Goal: Task Accomplishment & Management: Use online tool/utility

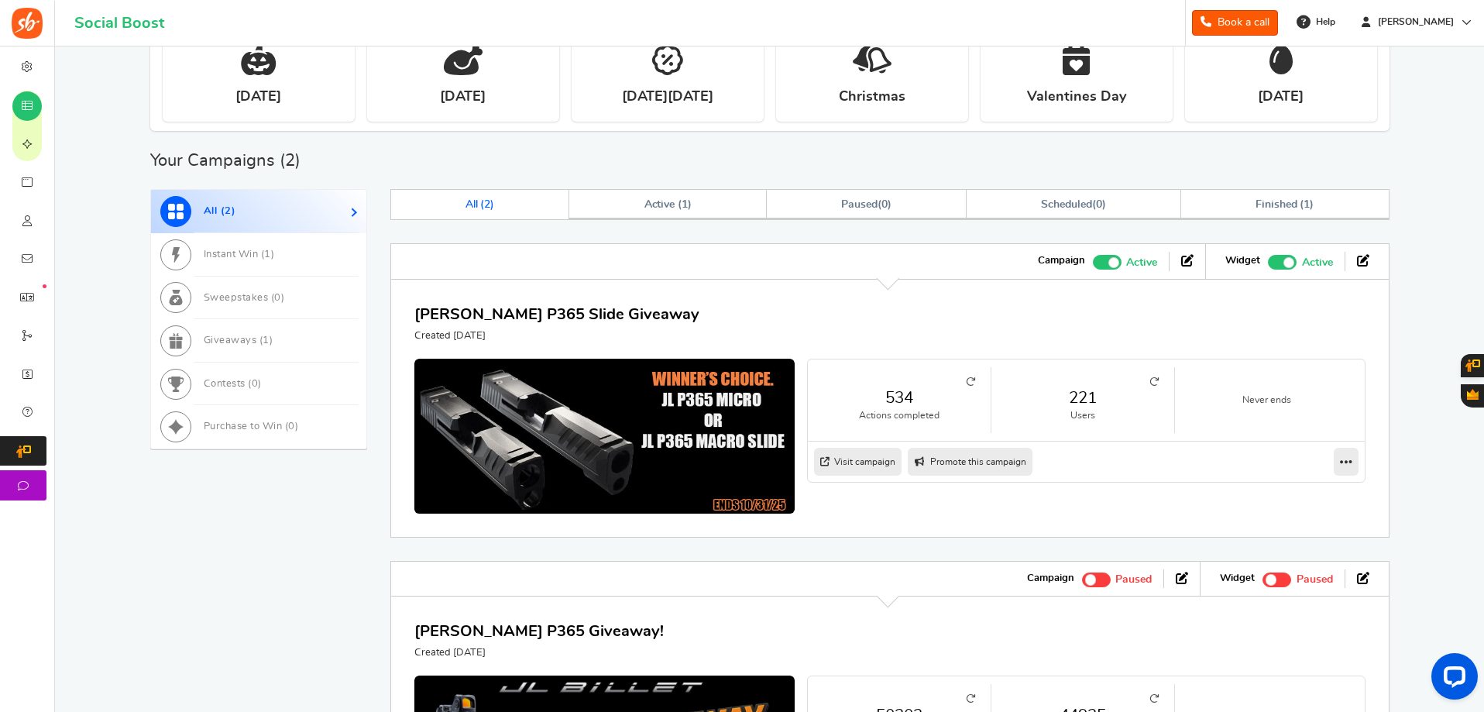
scroll to position [855, 0]
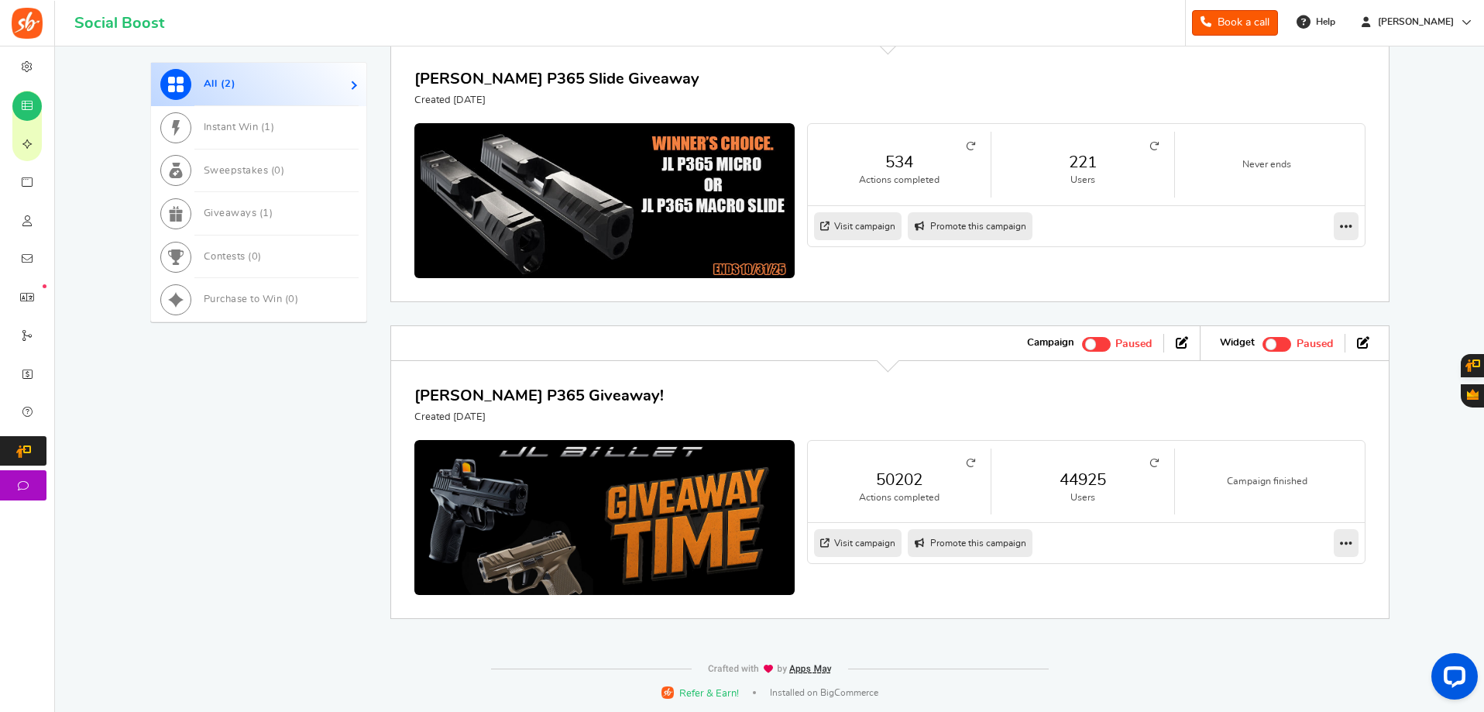
click at [1092, 163] on link "221" at bounding box center [1083, 162] width 152 height 22
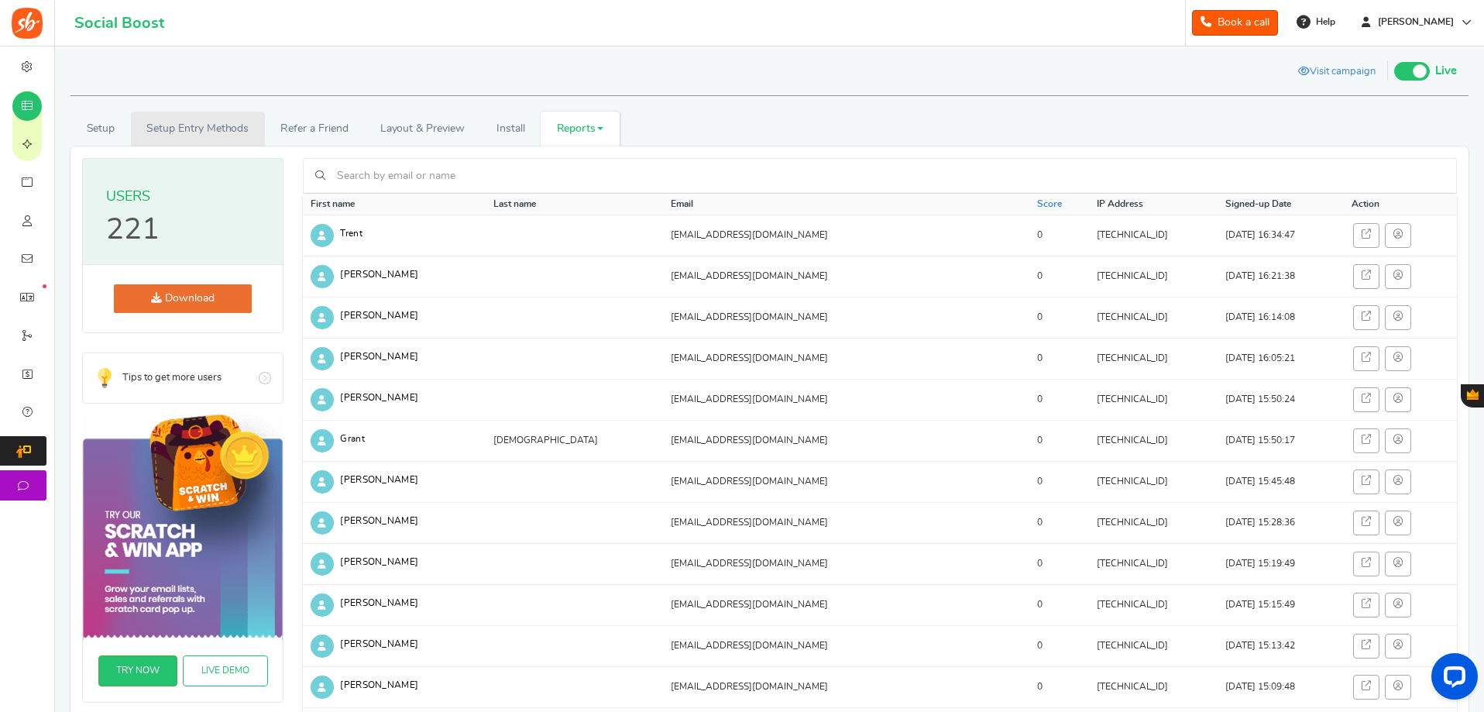
click at [223, 132] on link "Setup Entry Methods" at bounding box center [198, 129] width 134 height 35
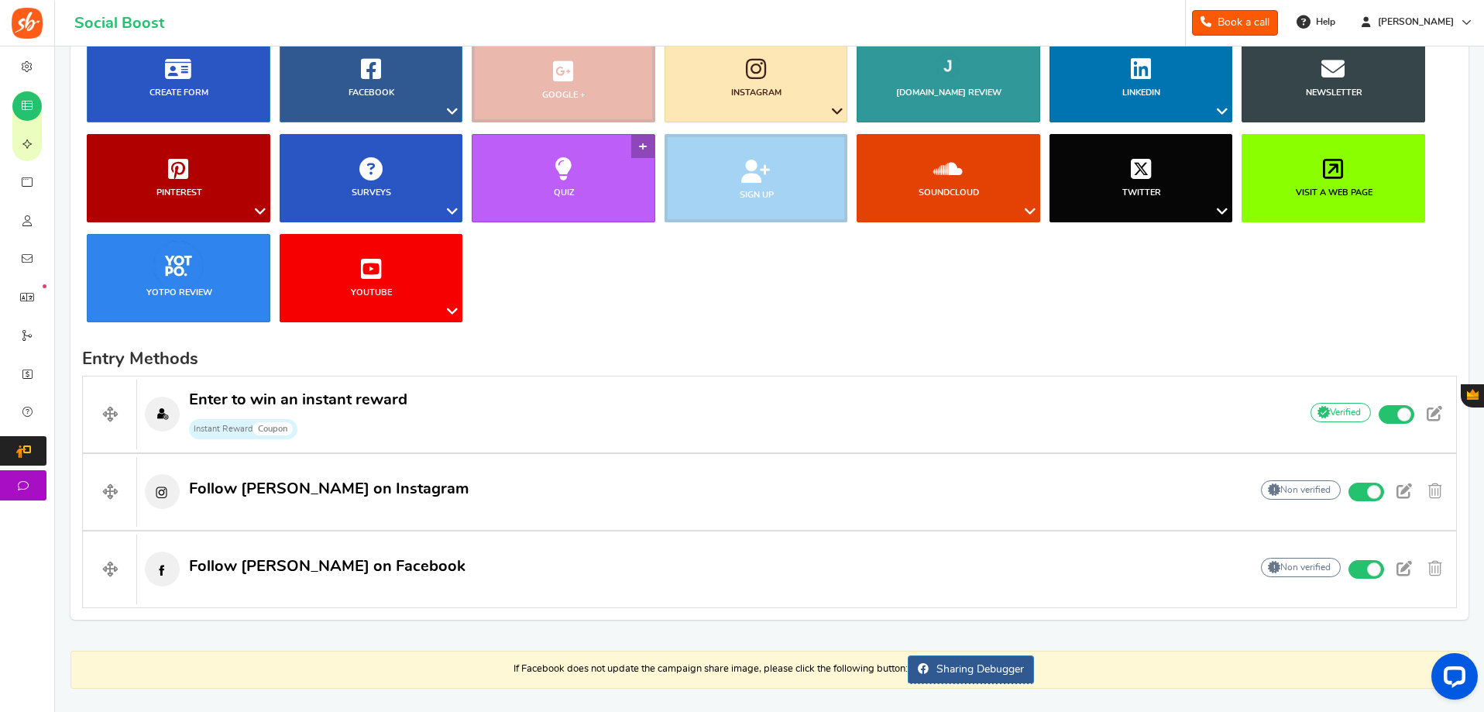
scroll to position [180, 0]
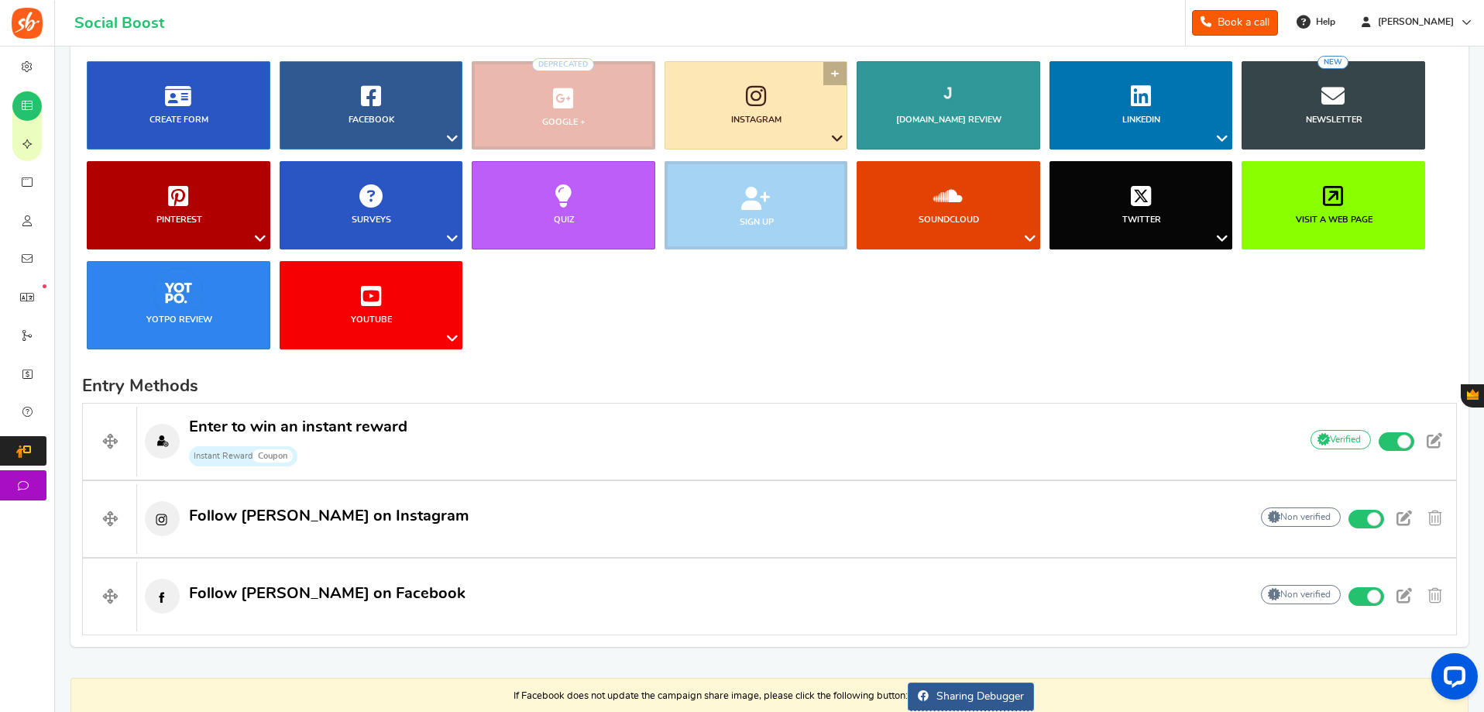
click at [832, 75] on link "Instagram" at bounding box center [757, 105] width 184 height 88
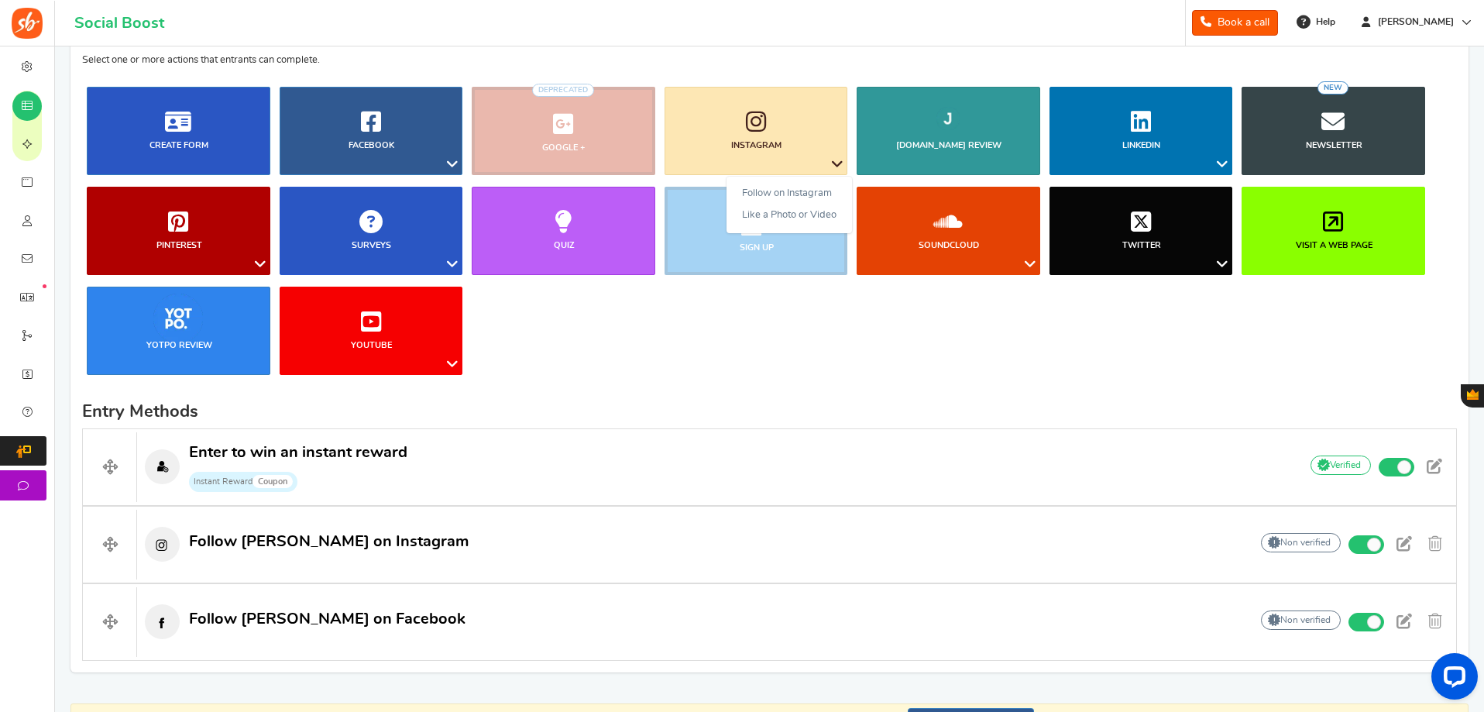
scroll to position [0, 0]
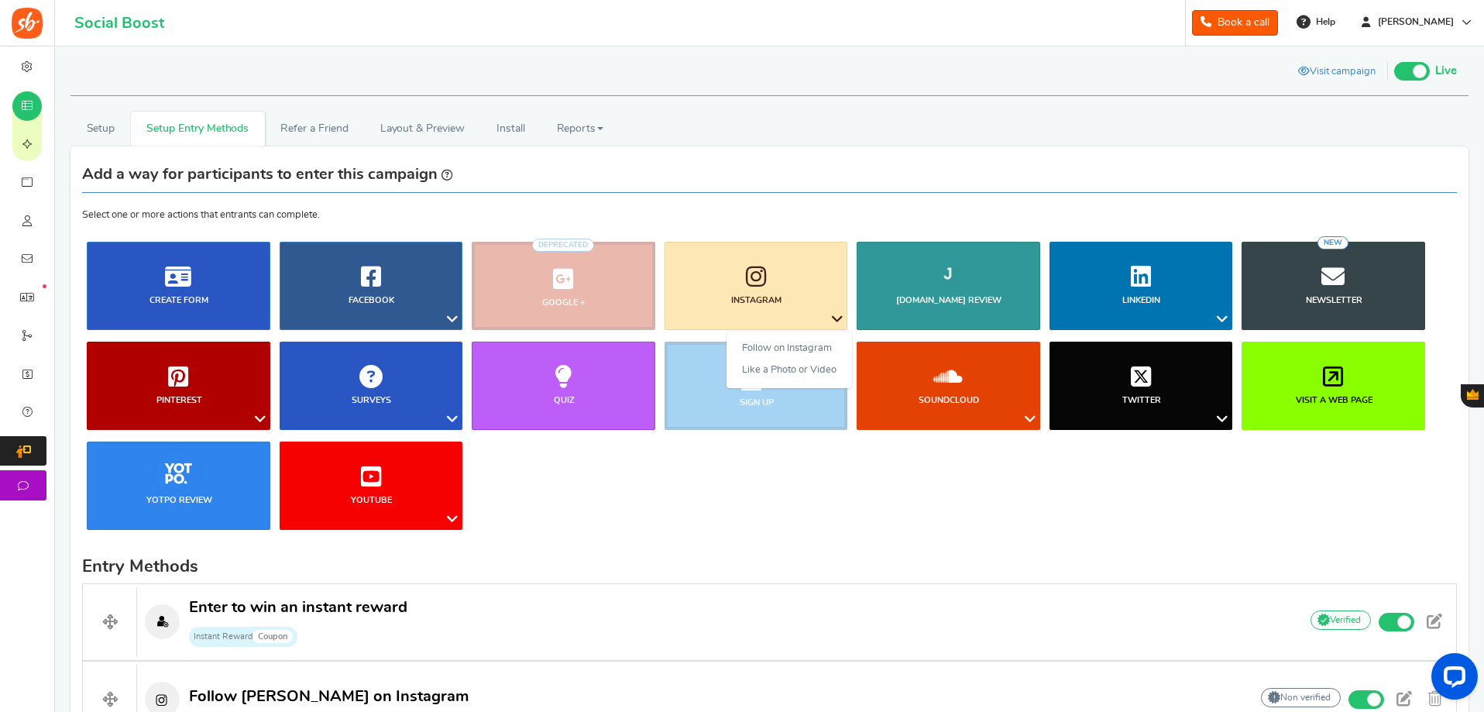
click at [1413, 70] on span at bounding box center [1420, 71] width 14 height 14
click at [1394, 70] on input "Live Paused" at bounding box center [1394, 69] width 0 height 10
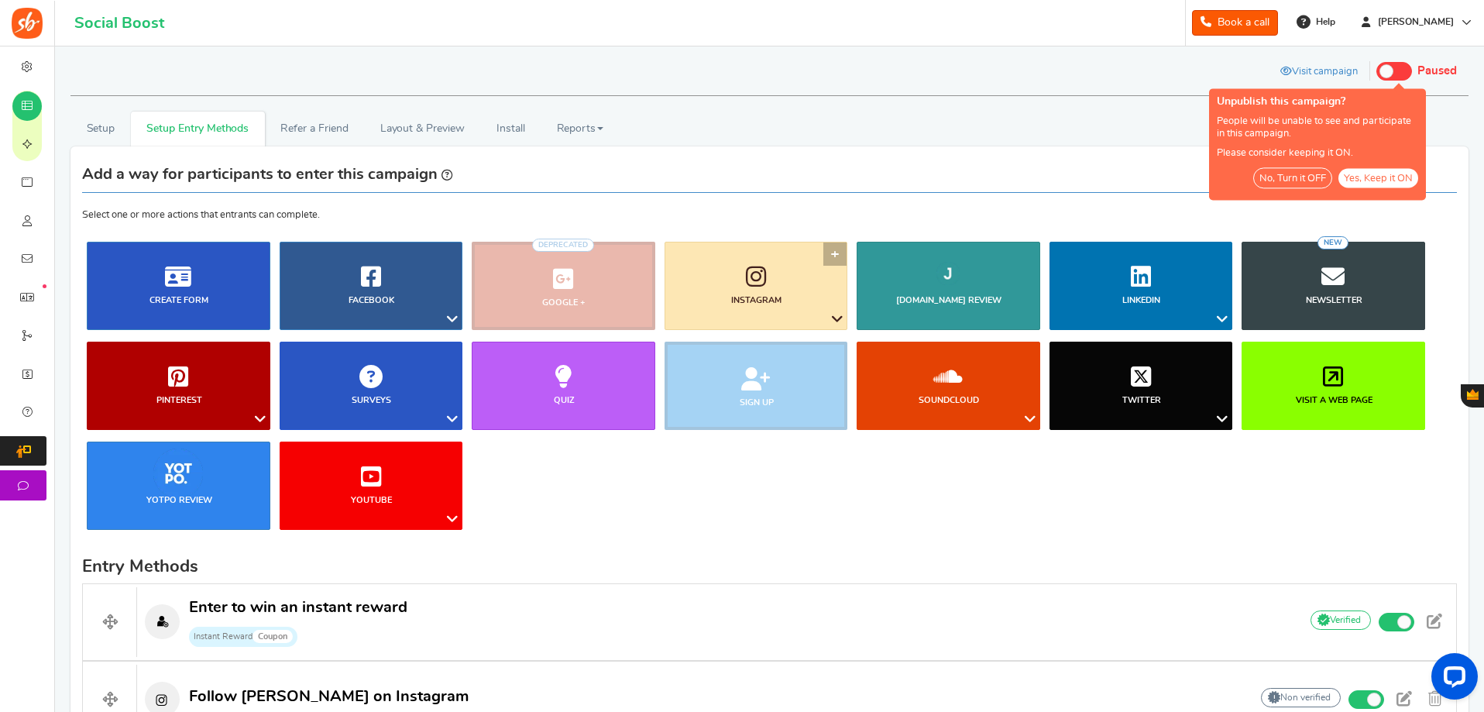
click at [833, 252] on link "Instagram" at bounding box center [757, 286] width 184 height 88
click at [811, 350] on link "Follow on Instagram" at bounding box center [788, 349] width 125 height 22
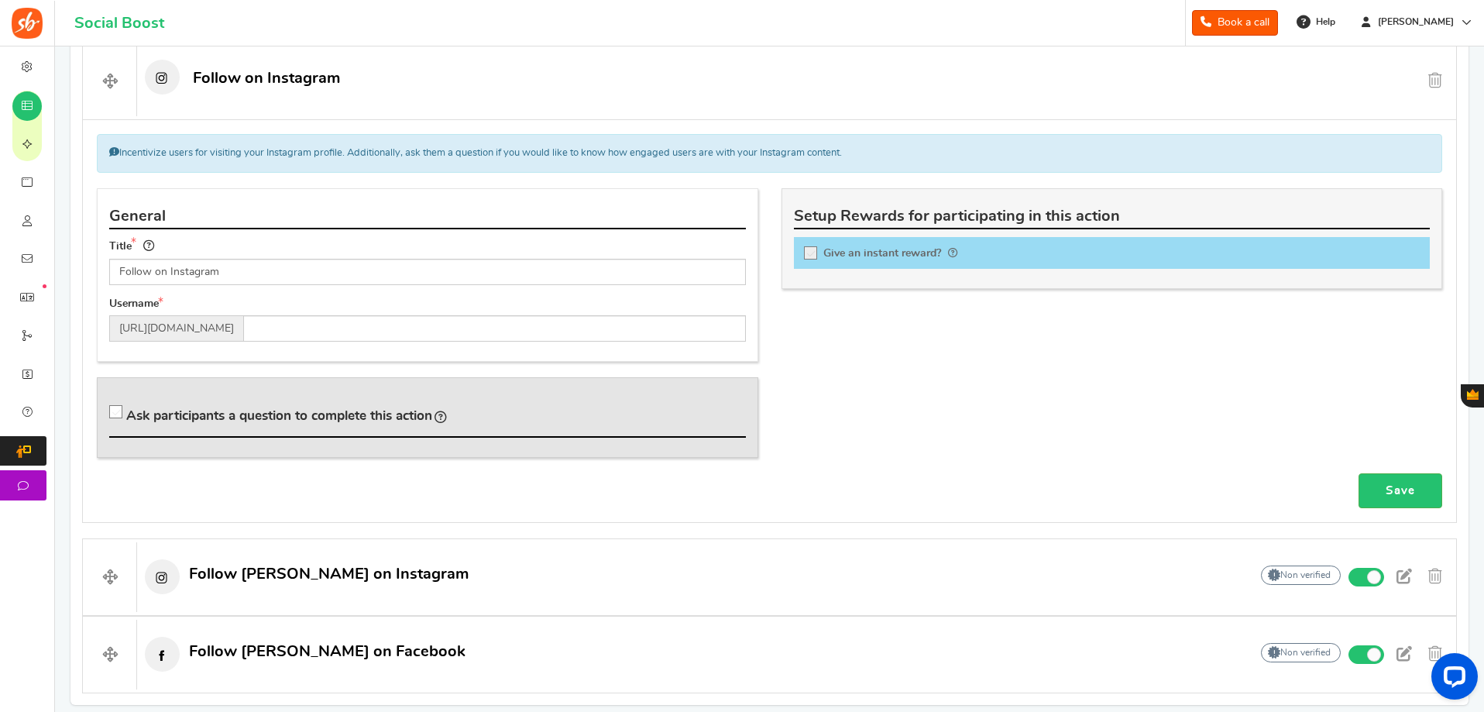
scroll to position [754, 0]
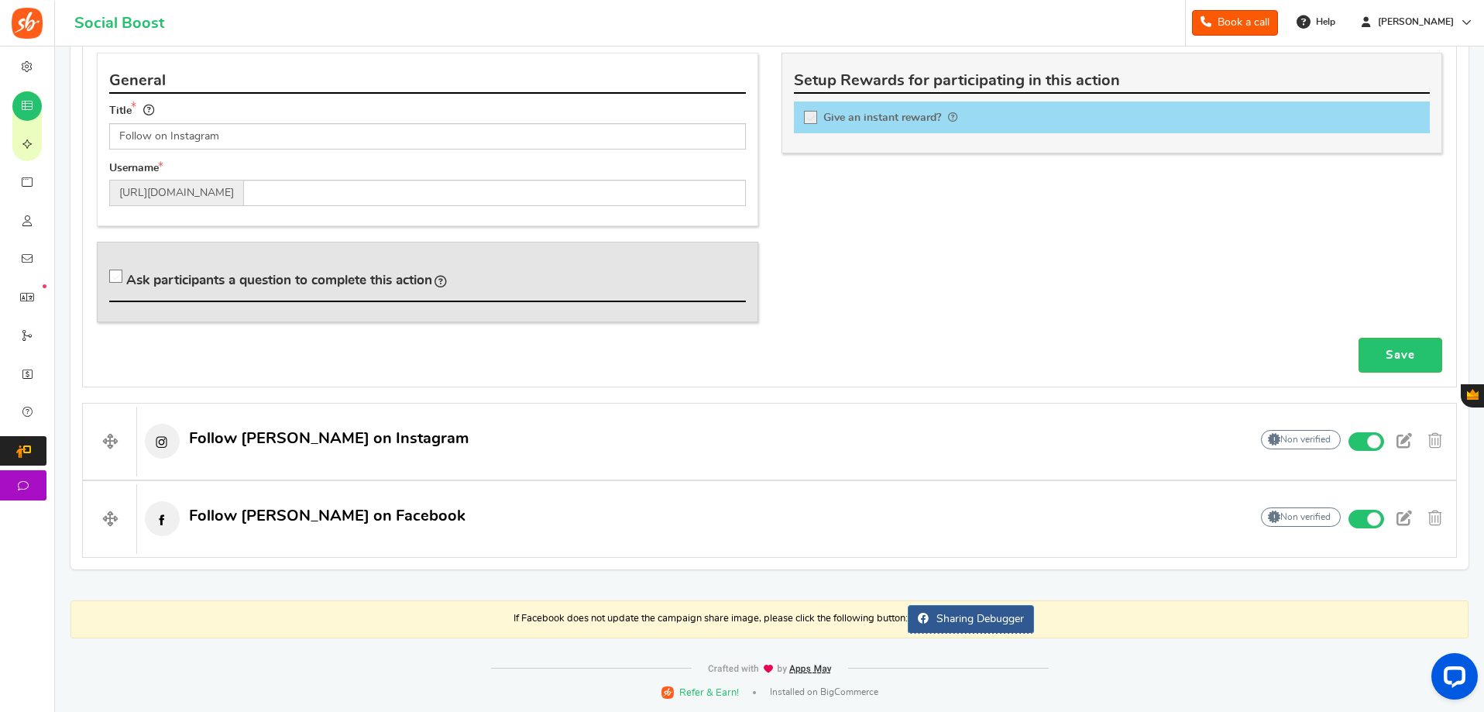
drag, startPoint x: 243, startPoint y: 134, endPoint x: 170, endPoint y: 127, distance: 73.1
click at [170, 127] on input "Follow on Instagram" at bounding box center [427, 136] width 637 height 26
type input "Follow on [PERSON_NAME]"
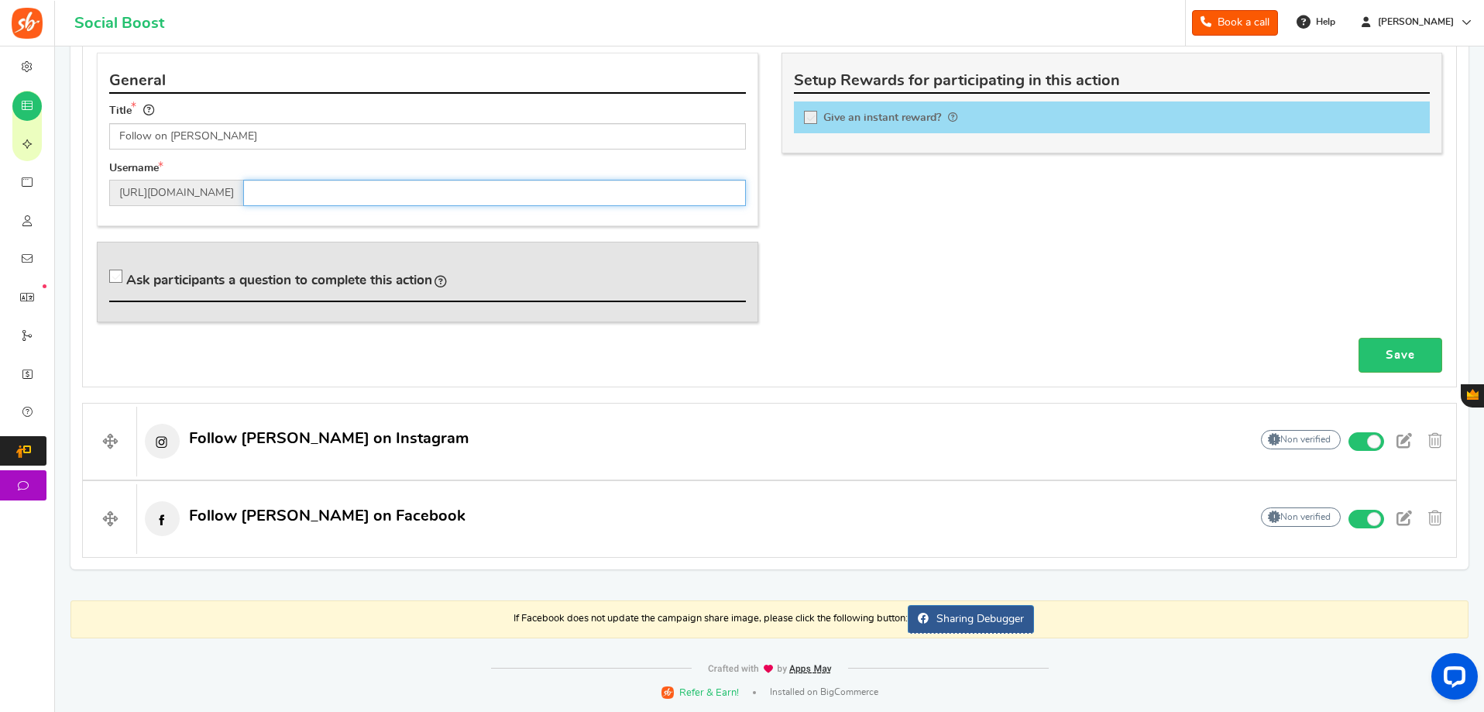
click at [374, 187] on input "text" at bounding box center [494, 193] width 503 height 26
type input "ricktak_16x"
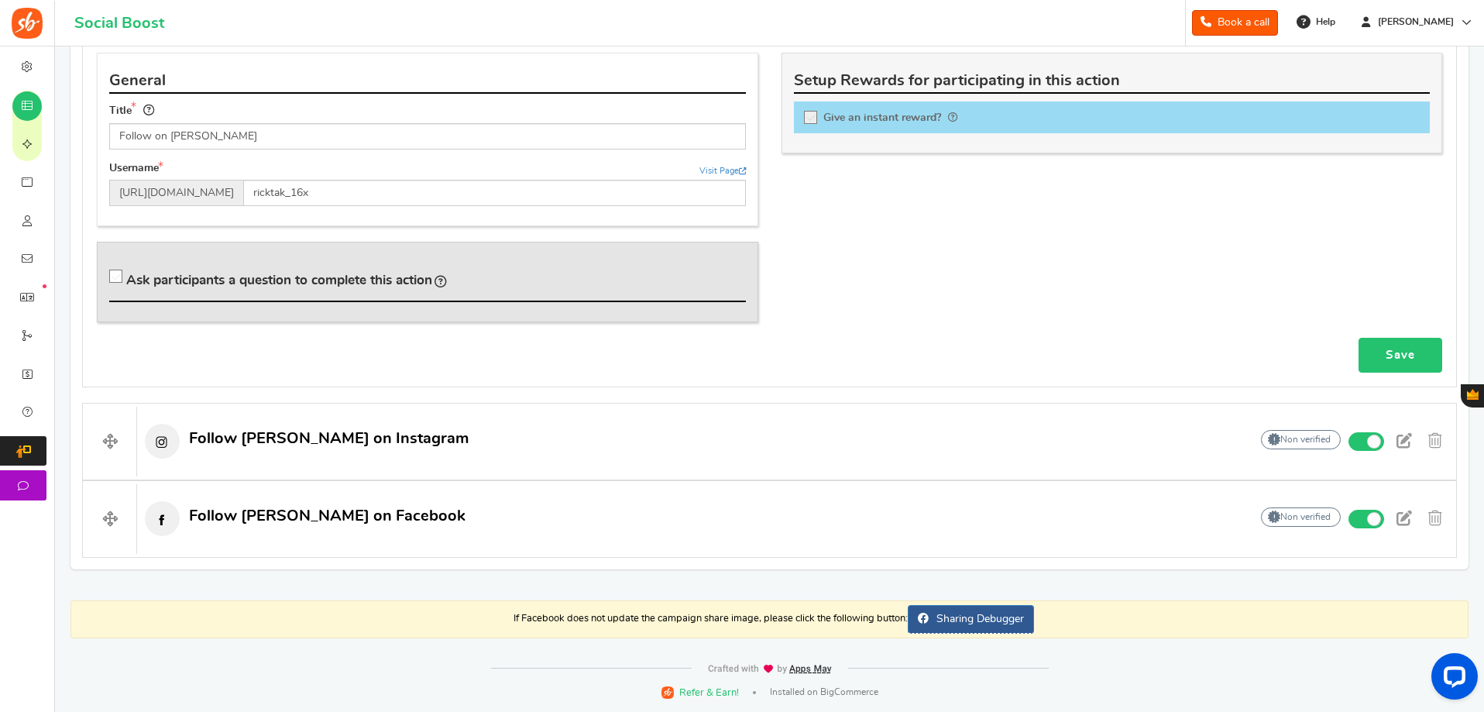
click at [1402, 354] on link "Save" at bounding box center [1401, 355] width 84 height 35
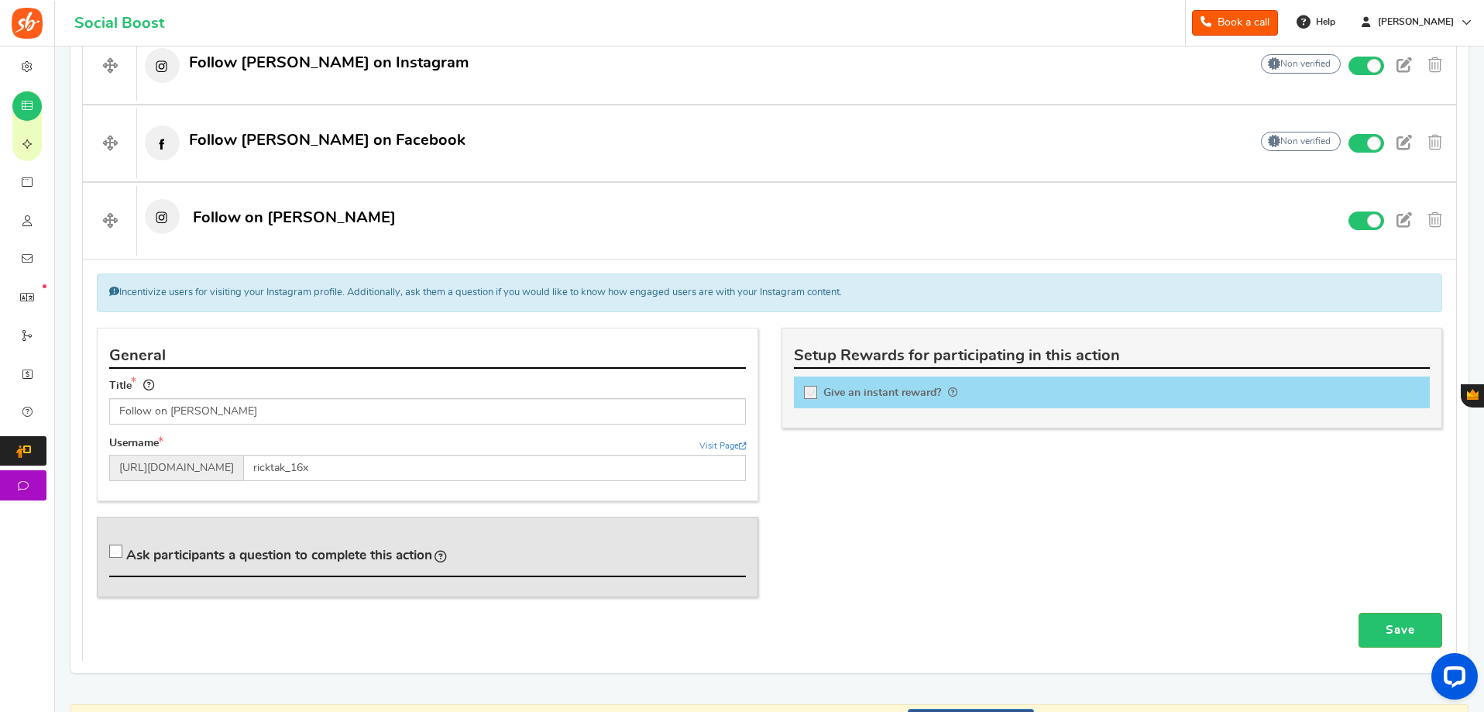
scroll to position [737, 0]
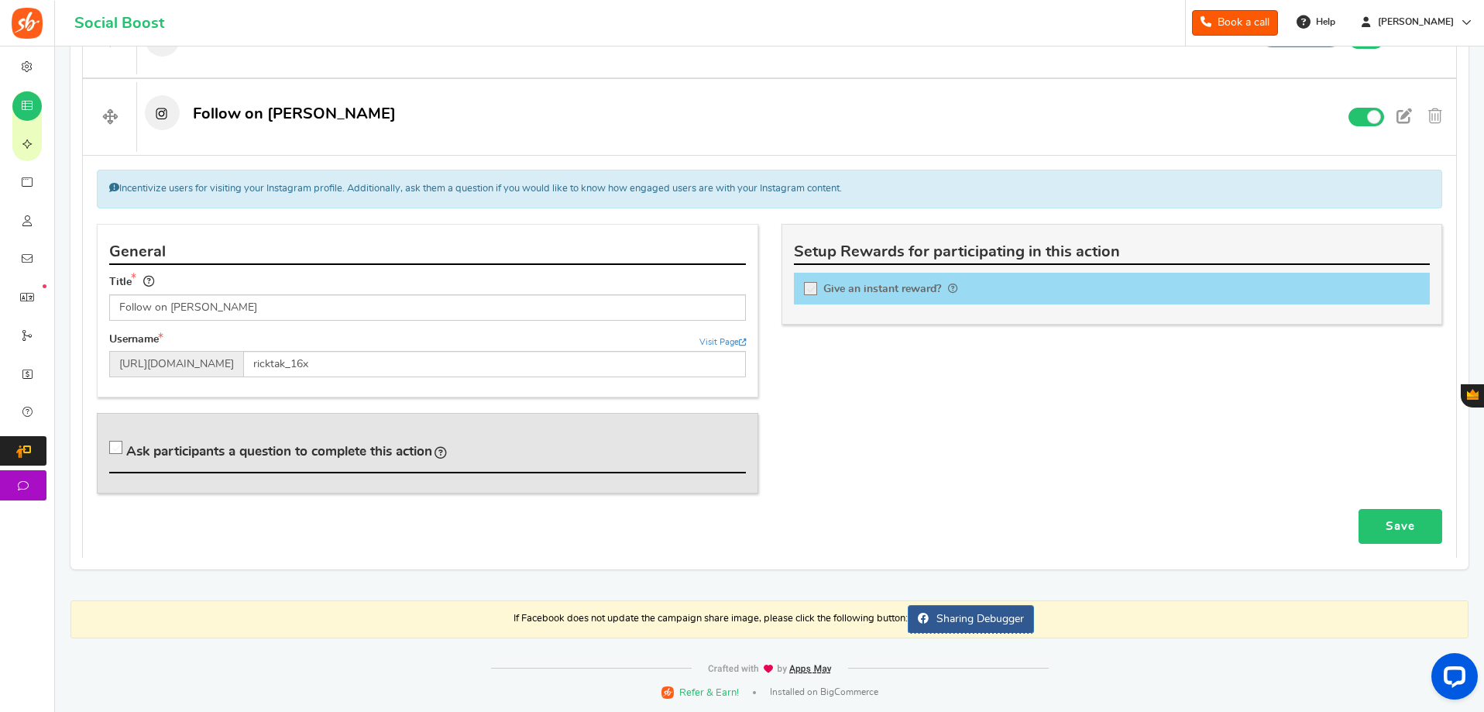
click at [1397, 529] on link "Save" at bounding box center [1401, 526] width 84 height 35
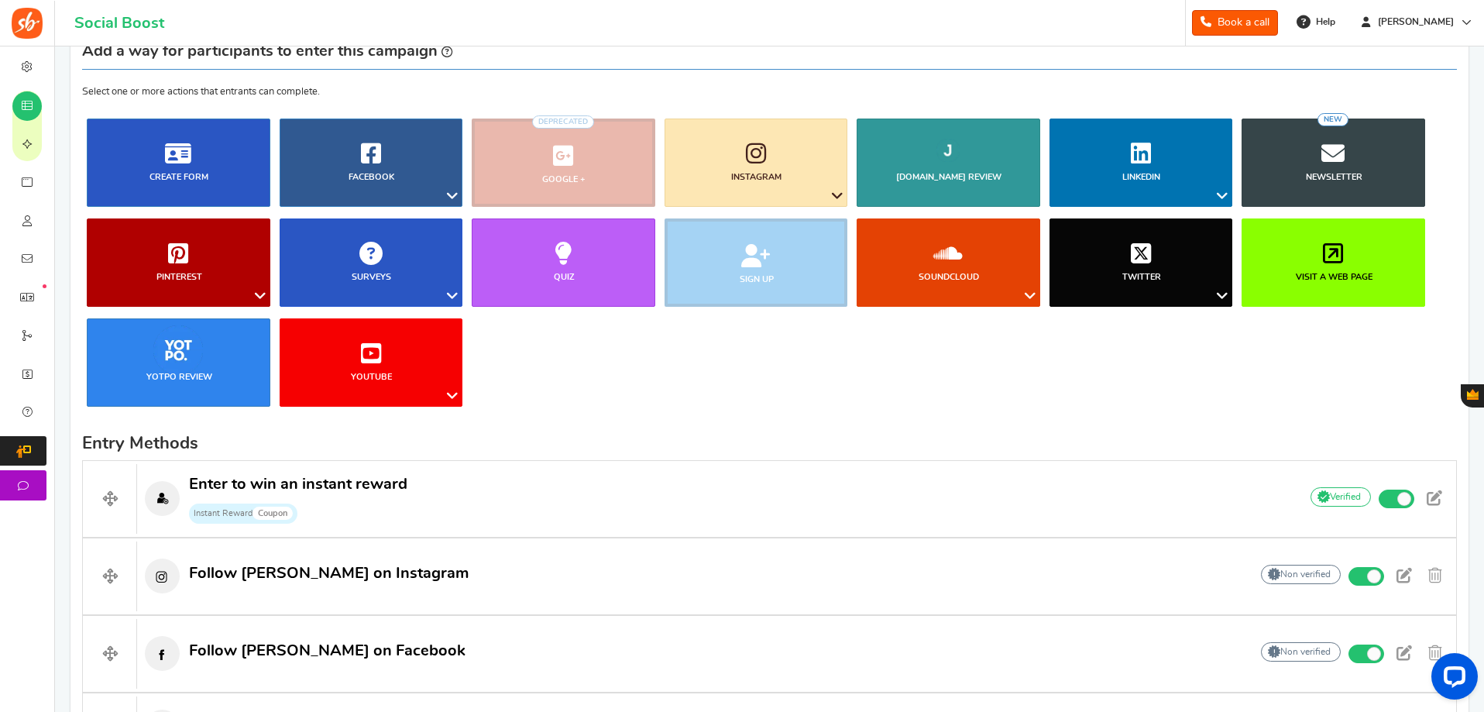
scroll to position [0, 0]
